Goal: Task Accomplishment & Management: Use online tool/utility

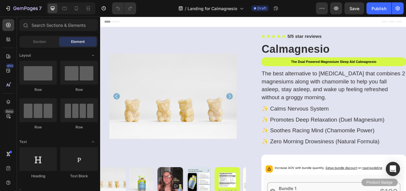
click at [405, 69] on strong "The Dual Powered Magnesium Sleep Aid Calmagnesio" at bounding box center [373, 69] width 100 height 4
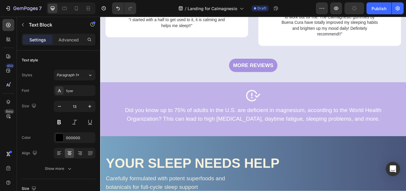
scroll to position [972, 0]
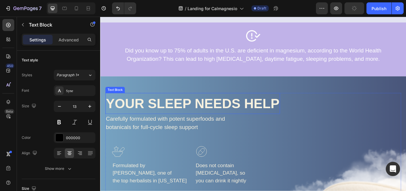
click at [243, 116] on p "YOUR SLEEP NEEDS HELP" at bounding box center [208, 117] width 203 height 23
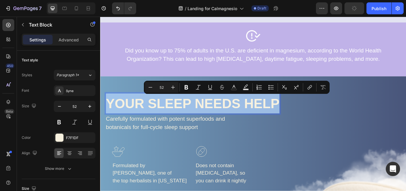
click at [243, 116] on p "YOUR SLEEP NEEDS HELP" at bounding box center [208, 117] width 203 height 23
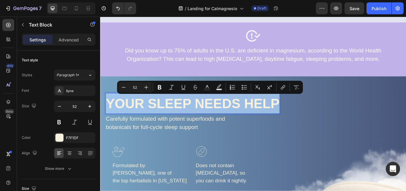
click at [251, 121] on p "YOUR SLEEP NEEDS HELP" at bounding box center [208, 117] width 203 height 23
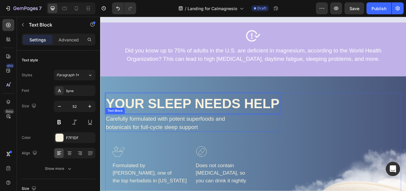
click at [190, 134] on p "Carefully formulated with potent superfoods and botanicals for full-cycle sleep…" at bounding box center [184, 141] width 154 height 20
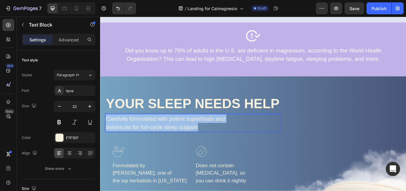
click at [190, 134] on p "Carefully formulated with potent superfoods and botanicals for full-cycle sleep…" at bounding box center [184, 141] width 154 height 20
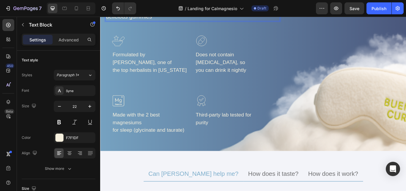
scroll to position [1041, 0]
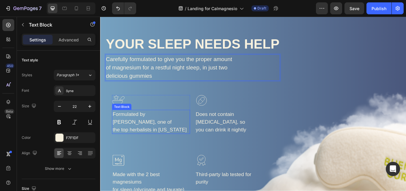
click at [149, 132] on p "Formulated by [PERSON_NAME], one of the top herbalists in [US_STATE]" at bounding box center [160, 139] width 90 height 27
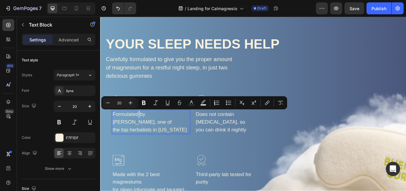
click at [149, 132] on p "Formulated by [PERSON_NAME], one of the top herbalists in [US_STATE]" at bounding box center [160, 139] width 90 height 27
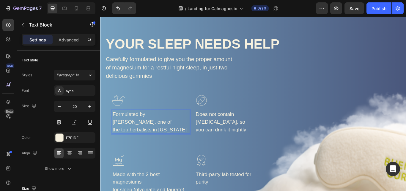
click at [149, 132] on p "Formulated by [PERSON_NAME], one of the top herbalists in [US_STATE]" at bounding box center [160, 139] width 90 height 27
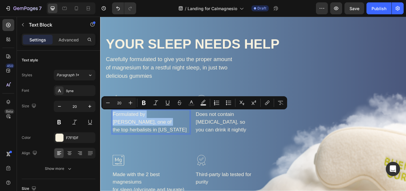
click at [149, 132] on p "Formulated by [PERSON_NAME], one of the top herbalists in [US_STATE]" at bounding box center [160, 139] width 90 height 27
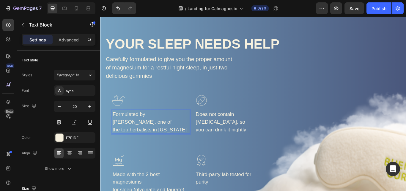
click at [183, 139] on p "Formulated by [PERSON_NAME], one of the top herbalists in [US_STATE]" at bounding box center [160, 139] width 90 height 27
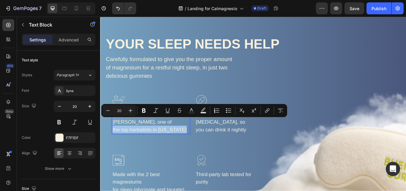
click at [184, 139] on p "Formulated by [PERSON_NAME], one of the top herbalists in [US_STATE]" at bounding box center [160, 139] width 90 height 27
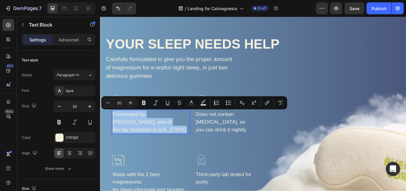
drag, startPoint x: 199, startPoint y: 140, endPoint x: 119, endPoint y: 131, distance: 80.2
click at [119, 131] on div "Formulated by [PERSON_NAME], one of the top herbalists in [US_STATE]" at bounding box center [159, 139] width 91 height 28
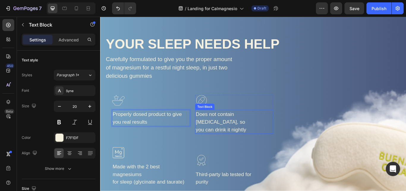
click at [229, 129] on p "Does not contain [MEDICAL_DATA], so you can drink it nightly" at bounding box center [257, 139] width 90 height 27
click at [245, 130] on p "Does not contain [MEDICAL_DATA], so you can drink it nightly" at bounding box center [257, 139] width 90 height 27
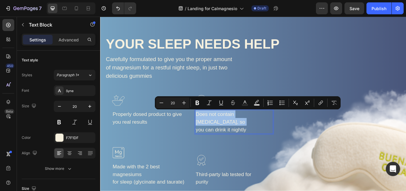
click at [245, 130] on p "Does not contain [MEDICAL_DATA], so you can drink it nightly" at bounding box center [257, 139] width 90 height 27
click at [275, 141] on p "Does not contain [MEDICAL_DATA], so you can drink it nightly" at bounding box center [257, 139] width 90 height 27
drag, startPoint x: 276, startPoint y: 140, endPoint x: 231, endPoint y: 130, distance: 45.9
click at [231, 130] on p "Does not contain [MEDICAL_DATA], so you can drink it nightly" at bounding box center [257, 139] width 90 height 27
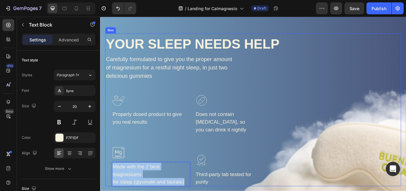
drag, startPoint x: 203, startPoint y: 200, endPoint x: 118, endPoint y: 191, distance: 85.6
click at [118, 190] on div "YOUR SLEEP NEEDS HELP Text Block Carefully formulated to give you the proper am…" at bounding box center [208, 125] width 204 height 178
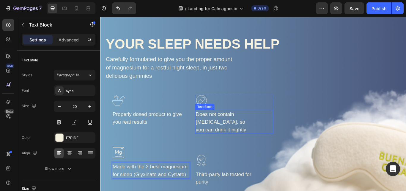
click at [231, 128] on p "Does not contain [MEDICAL_DATA], so you can drink it nightly" at bounding box center [257, 139] width 90 height 27
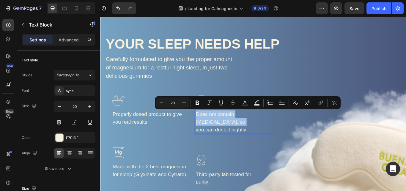
click at [231, 128] on p "Does not contain [MEDICAL_DATA], so you can drink it nightly" at bounding box center [257, 139] width 90 height 27
drag, startPoint x: 281, startPoint y: 139, endPoint x: 214, endPoint y: 128, distance: 67.5
click at [214, 128] on div "Image Properly dosed product to give you real results Text Block Row Image Made…" at bounding box center [208, 161] width 188 height 106
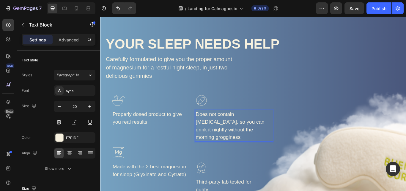
scroll to position [1180, 0]
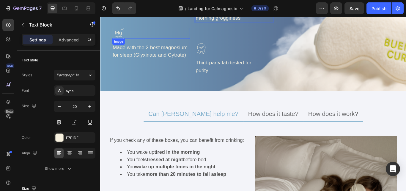
click at [205, 36] on div at bounding box center [159, 36] width 91 height 13
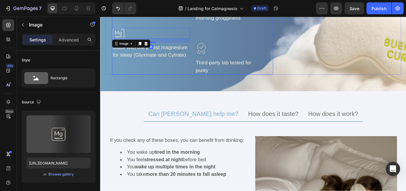
click at [237, 34] on div "Image Does not contain [MEDICAL_DATA], so you can drink it nightly without the …" at bounding box center [256, 26] width 91 height 115
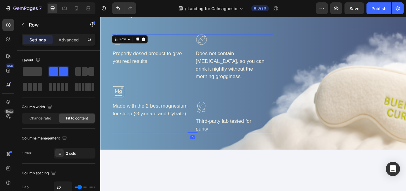
scroll to position [1041, 0]
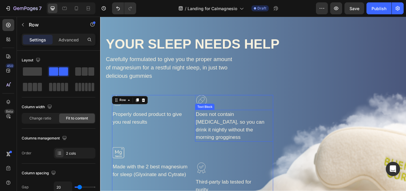
click at [258, 134] on p "Does not contain [MEDICAL_DATA], so you can drink it nightly without the mornin…" at bounding box center [257, 144] width 90 height 36
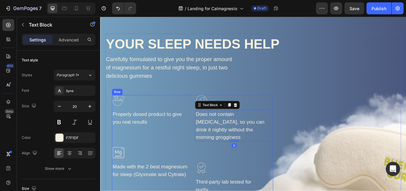
click at [226, 171] on div "Image Does not contain [MEDICAL_DATA], so you can drink it nightly without the …" at bounding box center [256, 165] width 91 height 115
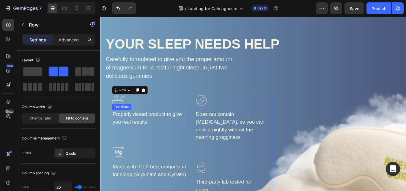
click at [189, 142] on p "Properly dosed product to give you real results" at bounding box center [160, 135] width 90 height 18
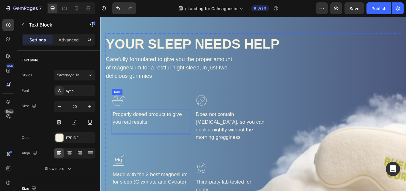
click at [241, 168] on div "Image Does not contain [MEDICAL_DATA], so you can drink it nightly without the …" at bounding box center [256, 165] width 91 height 115
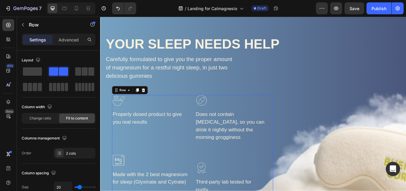
scroll to position [1111, 0]
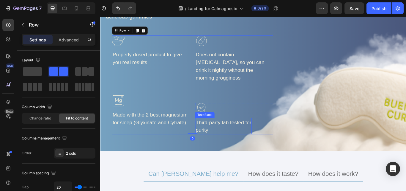
click at [253, 135] on p "Third-party lab tested for" at bounding box center [244, 139] width 65 height 9
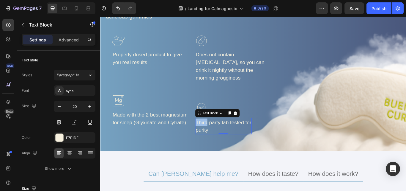
click at [224, 135] on p "Third-party lab tested for" at bounding box center [244, 139] width 65 height 9
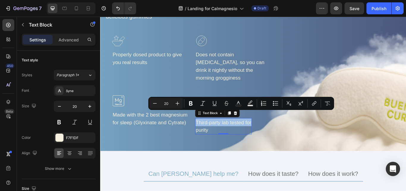
click at [224, 135] on p "Third-party lab tested for" at bounding box center [244, 139] width 65 height 9
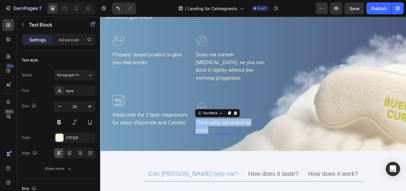
drag, startPoint x: 240, startPoint y: 139, endPoint x: 217, endPoint y: 128, distance: 26.4
click at [217, 135] on div "Third-party lab tested for purity" at bounding box center [244, 144] width 66 height 19
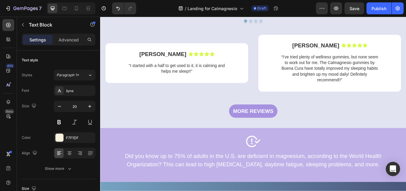
scroll to position [814, 0]
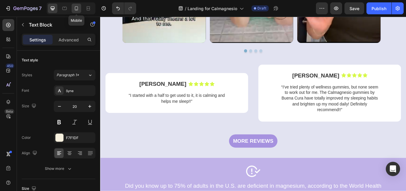
click at [78, 9] on icon at bounding box center [76, 8] width 6 height 6
type input "18"
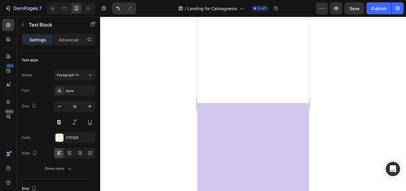
scroll to position [1027, 0]
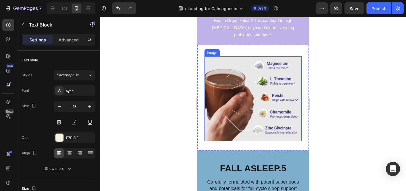
click at [243, 95] on img at bounding box center [253, 98] width 97 height 85
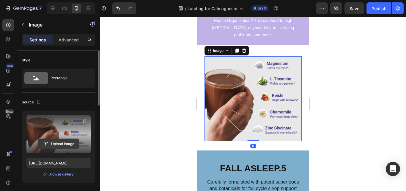
click at [57, 145] on input "file" at bounding box center [58, 144] width 41 height 10
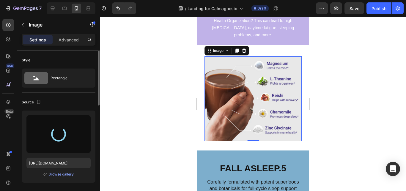
type input "[URL][DOMAIN_NAME]"
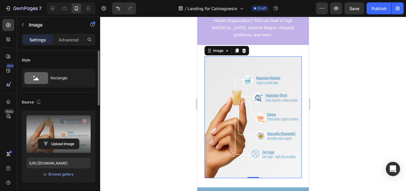
scroll to position [139, 0]
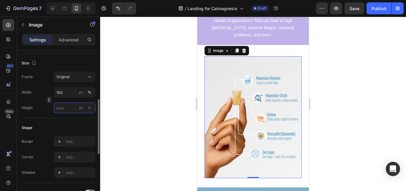
click at [68, 107] on input "px %" at bounding box center [75, 107] width 42 height 11
click at [48, 100] on icon "button" at bounding box center [49, 100] width 2 height 1
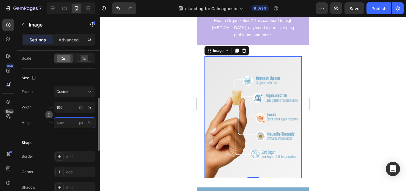
click at [64, 125] on input "px %" at bounding box center [75, 122] width 42 height 11
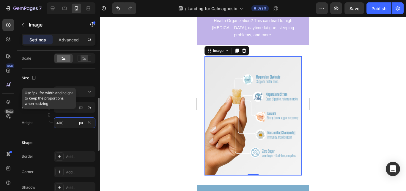
drag, startPoint x: 65, startPoint y: 124, endPoint x: 55, endPoint y: 123, distance: 10.2
click at [55, 123] on input "400" at bounding box center [75, 122] width 42 height 11
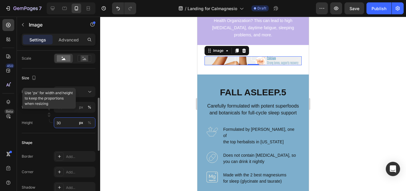
type input "300"
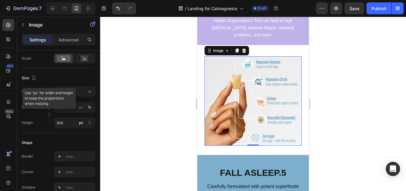
click at [169, 111] on div at bounding box center [253, 104] width 306 height 174
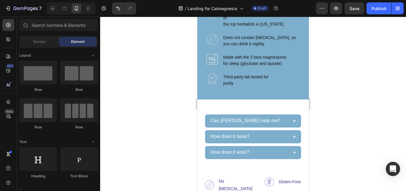
scroll to position [1166, 0]
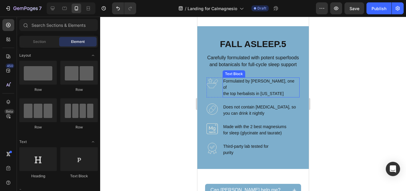
click at [256, 91] on p "Formulated by [PERSON_NAME], one of the top herbalists in [US_STATE]" at bounding box center [261, 87] width 76 height 19
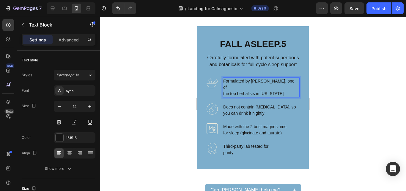
click at [256, 91] on p "Formulated by [PERSON_NAME], one of the top herbalists in [US_STATE]" at bounding box center [261, 87] width 76 height 19
click at [232, 43] on p "FALL ASLEEP. 5" at bounding box center [253, 44] width 92 height 11
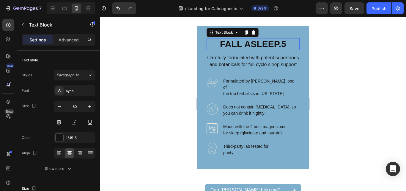
scroll to position [139, 0]
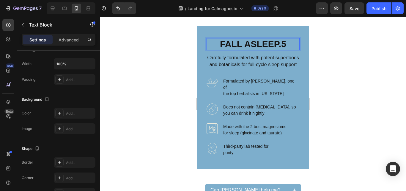
click at [285, 43] on span "5" at bounding box center [283, 44] width 5 height 10
click at [263, 45] on p "FALL ASLEEP. 5" at bounding box center [253, 44] width 92 height 11
click at [262, 45] on p "FALL ASLEEP. 5" at bounding box center [253, 44] width 92 height 11
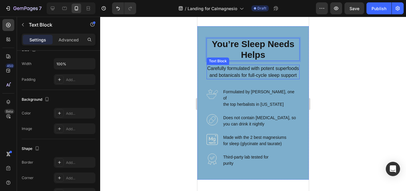
click at [250, 72] on p "Carefully formulated with potent superfoods and botanicals for full-cycle sleep…" at bounding box center [253, 71] width 92 height 13
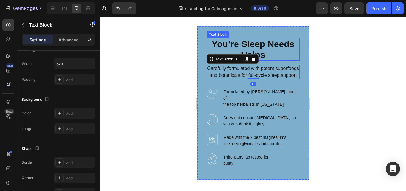
click at [273, 43] on p "You’re Sleep Needs Helps" at bounding box center [253, 49] width 92 height 21
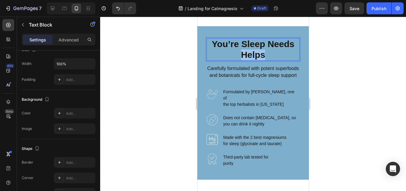
click at [241, 50] on p "You’re Sleep Needs Helps" at bounding box center [253, 49] width 92 height 21
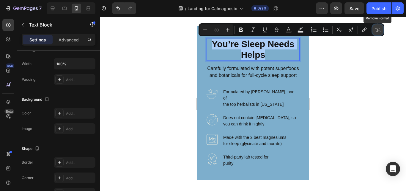
click at [377, 31] on icon "Editor contextual toolbar" at bounding box center [378, 30] width 6 height 6
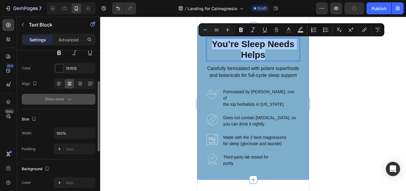
click at [71, 100] on icon "button" at bounding box center [70, 99] width 6 height 6
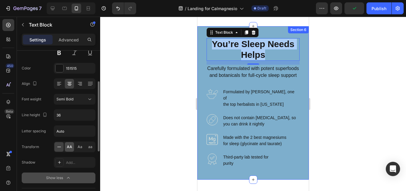
click at [70, 147] on span "AA" at bounding box center [69, 146] width 5 height 5
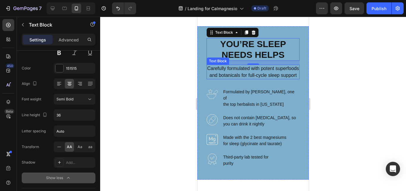
click at [254, 76] on p "Carefully formulated with potent superfoods and botanicals for full-cycle sleep…" at bounding box center [253, 71] width 92 height 13
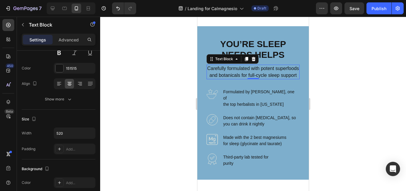
click at [238, 75] on p "Carefully formulated with potent superfoods and botanicals for full-cycle sleep…" at bounding box center [253, 71] width 92 height 13
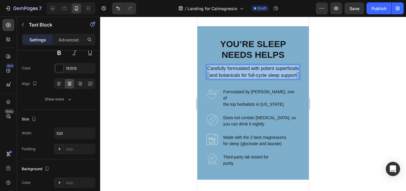
click at [238, 75] on p "Carefully formulated with potent superfoods and botanicals for full-cycle sleep…" at bounding box center [253, 71] width 92 height 13
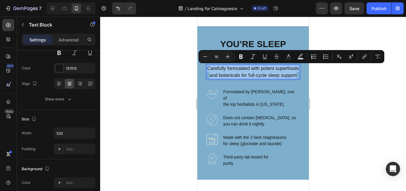
click at [238, 75] on p "Carefully formulated with potent superfoods and botanicals for full-cycle sleep…" at bounding box center [253, 71] width 92 height 13
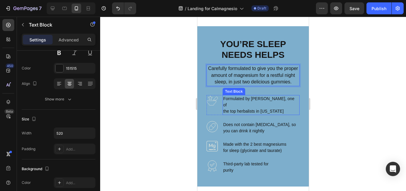
click at [240, 102] on p "Formulated by [PERSON_NAME], one of the top herbalists in [US_STATE]" at bounding box center [261, 105] width 76 height 19
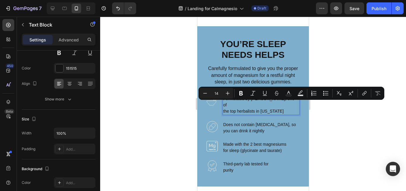
click at [250, 105] on p "Formulated by [PERSON_NAME], one of the top herbalists in [US_STATE]" at bounding box center [261, 105] width 76 height 19
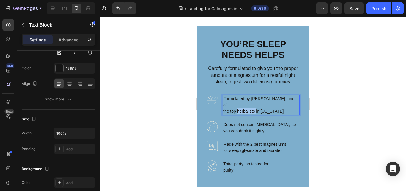
click at [250, 105] on p "Formulated by [PERSON_NAME], one of the top herbalists in [US_STATE]" at bounding box center [261, 105] width 76 height 19
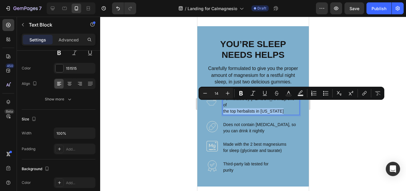
click at [250, 105] on p "Formulated by [PERSON_NAME], one of the top herbalists in [US_STATE]" at bounding box center [261, 105] width 76 height 19
click at [251, 103] on p "Formulated by [PERSON_NAME], one of the top herbalists in [US_STATE]" at bounding box center [261, 105] width 76 height 19
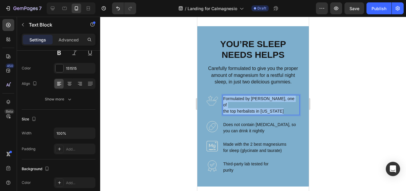
drag, startPoint x: 229, startPoint y: 98, endPoint x: 284, endPoint y: 107, distance: 56.4
click at [284, 107] on div "Formulated by [PERSON_NAME], one of the top herbalists in [US_STATE]" at bounding box center [261, 105] width 77 height 20
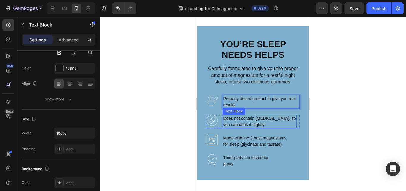
click at [261, 119] on p "Does not contain [MEDICAL_DATA], so you can drink it nightly" at bounding box center [259, 121] width 73 height 12
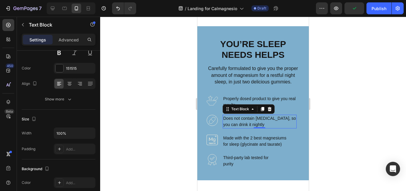
click at [243, 121] on p "Does not contain [MEDICAL_DATA], so you can drink it nightly" at bounding box center [259, 121] width 73 height 12
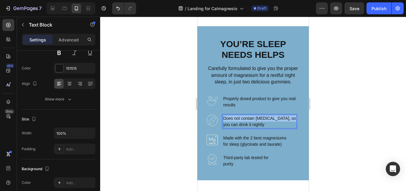
click at [243, 121] on p "Does not contain [MEDICAL_DATA], so you can drink it nightly" at bounding box center [259, 121] width 73 height 12
drag, startPoint x: 266, startPoint y: 124, endPoint x: 220, endPoint y: 116, distance: 46.0
click at [222, 116] on div "Image Does not contain [MEDICAL_DATA], so you can drink it nightly Text Block 0…" at bounding box center [253, 122] width 93 height 14
click at [241, 141] on p "Made with the 2 best magnesiums for sleep (glycinate and taurate)" at bounding box center [254, 141] width 63 height 12
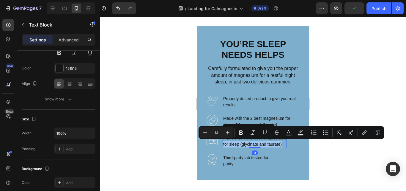
click at [282, 143] on p "Made with the 2 best magnesiums for sleep (glycinate and taurate)" at bounding box center [254, 141] width 63 height 12
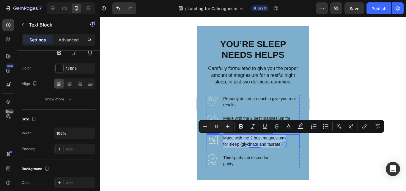
drag, startPoint x: 282, startPoint y: 143, endPoint x: 221, endPoint y: 137, distance: 61.3
click at [221, 137] on div "Image Made with the 2 best magnesiums for sleep (glycinate and taurate) Text Bl…" at bounding box center [253, 141] width 93 height 14
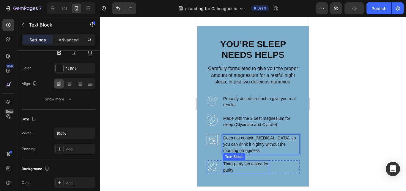
click at [245, 167] on p "purity" at bounding box center [246, 170] width 46 height 6
click at [245, 167] on div "Third-party lab tested for purity" at bounding box center [246, 167] width 47 height 14
click at [245, 167] on p "Third-party lab tested for" at bounding box center [246, 164] width 46 height 6
drag, startPoint x: 239, startPoint y: 170, endPoint x: 216, endPoint y: 161, distance: 24.9
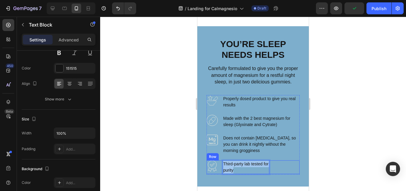
click at [219, 161] on div "Image Third-party lab tested for purity Text Block 0 Row" at bounding box center [253, 167] width 93 height 14
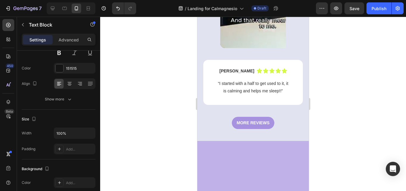
scroll to position [542, 0]
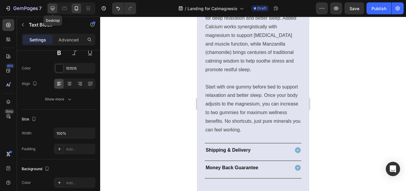
click at [54, 8] on icon at bounding box center [53, 9] width 4 height 4
type input "20"
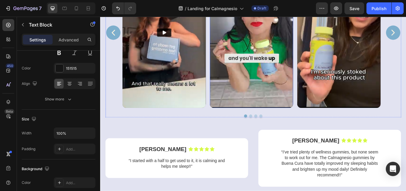
scroll to position [718, 0]
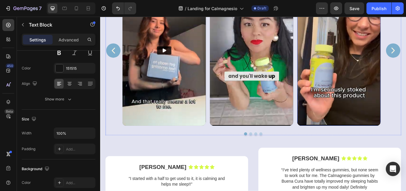
click at [375, 111] on video at bounding box center [378, 56] width 97 height 175
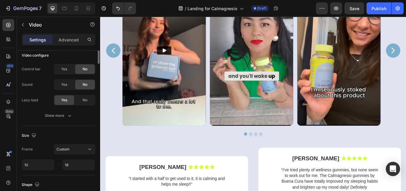
scroll to position [0, 0]
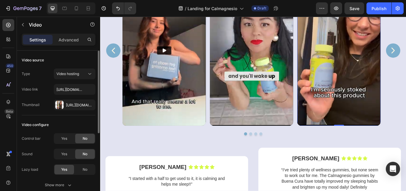
click at [375, 111] on video at bounding box center [378, 56] width 97 height 175
click at [71, 89] on input "[URL][DOMAIN_NAME]" at bounding box center [75, 89] width 42 height 11
paste input "[DOMAIN_NAME][URL]"
type input "[URL][DOMAIN_NAME]"
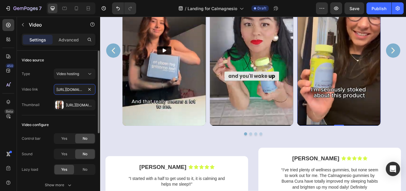
scroll to position [0, 111]
click at [103, 131] on div "Join Our Happy Customer's Who Have Reclaimed Their Sleep & Wellness Text Block …" at bounding box center [278, 76] width 357 height 403
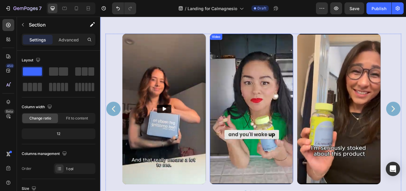
scroll to position [648, 0]
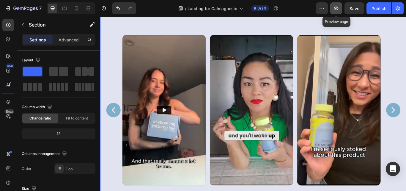
click at [338, 6] on icon "button" at bounding box center [337, 8] width 6 height 6
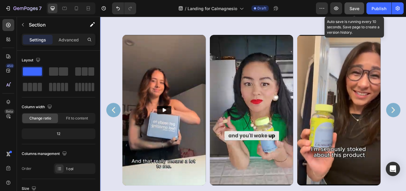
click at [359, 7] on span "Save" at bounding box center [355, 8] width 10 height 5
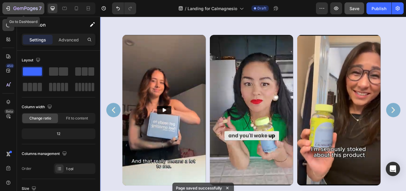
click at [13, 9] on div "7" at bounding box center [23, 8] width 37 height 7
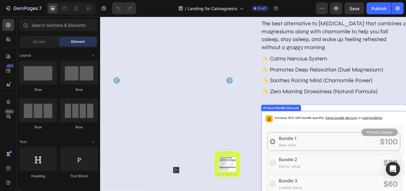
scroll to position [69, 0]
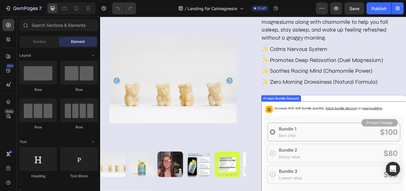
click at [378, 123] on span "Setup bundle discount" at bounding box center [381, 123] width 37 height 4
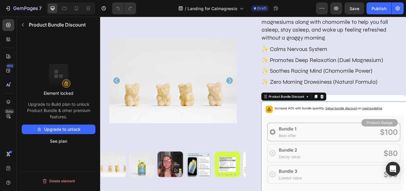
click at [64, 130] on button "Upgrade to unlock" at bounding box center [59, 129] width 74 height 10
click at [7, 9] on icon "button" at bounding box center [8, 8] width 6 height 6
